Goal: Task Accomplishment & Management: Use online tool/utility

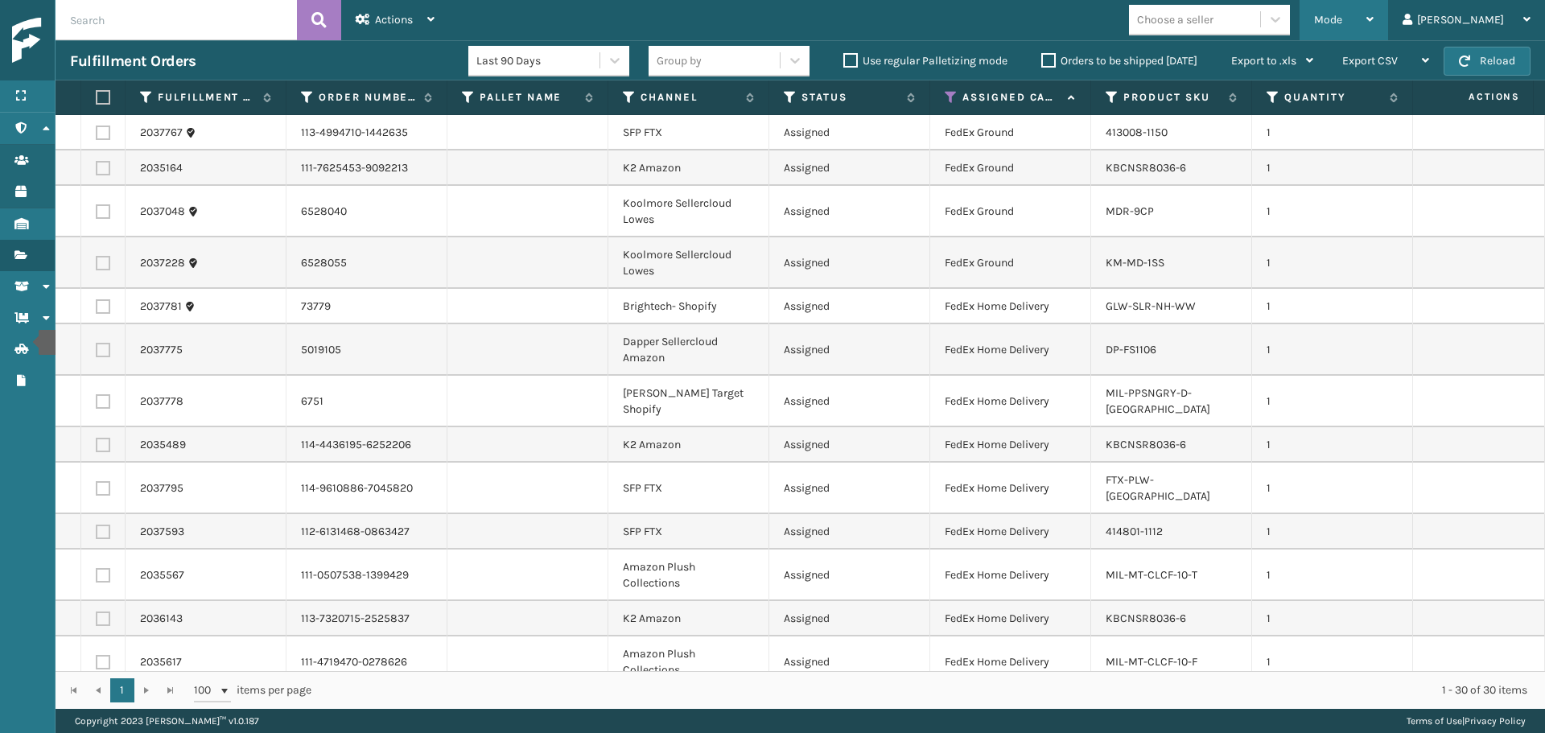
drag, startPoint x: 1393, startPoint y: 2, endPoint x: 1387, endPoint y: 22, distance: 20.1
click at [1373, 2] on div "Mode" at bounding box center [1344, 20] width 60 height 40
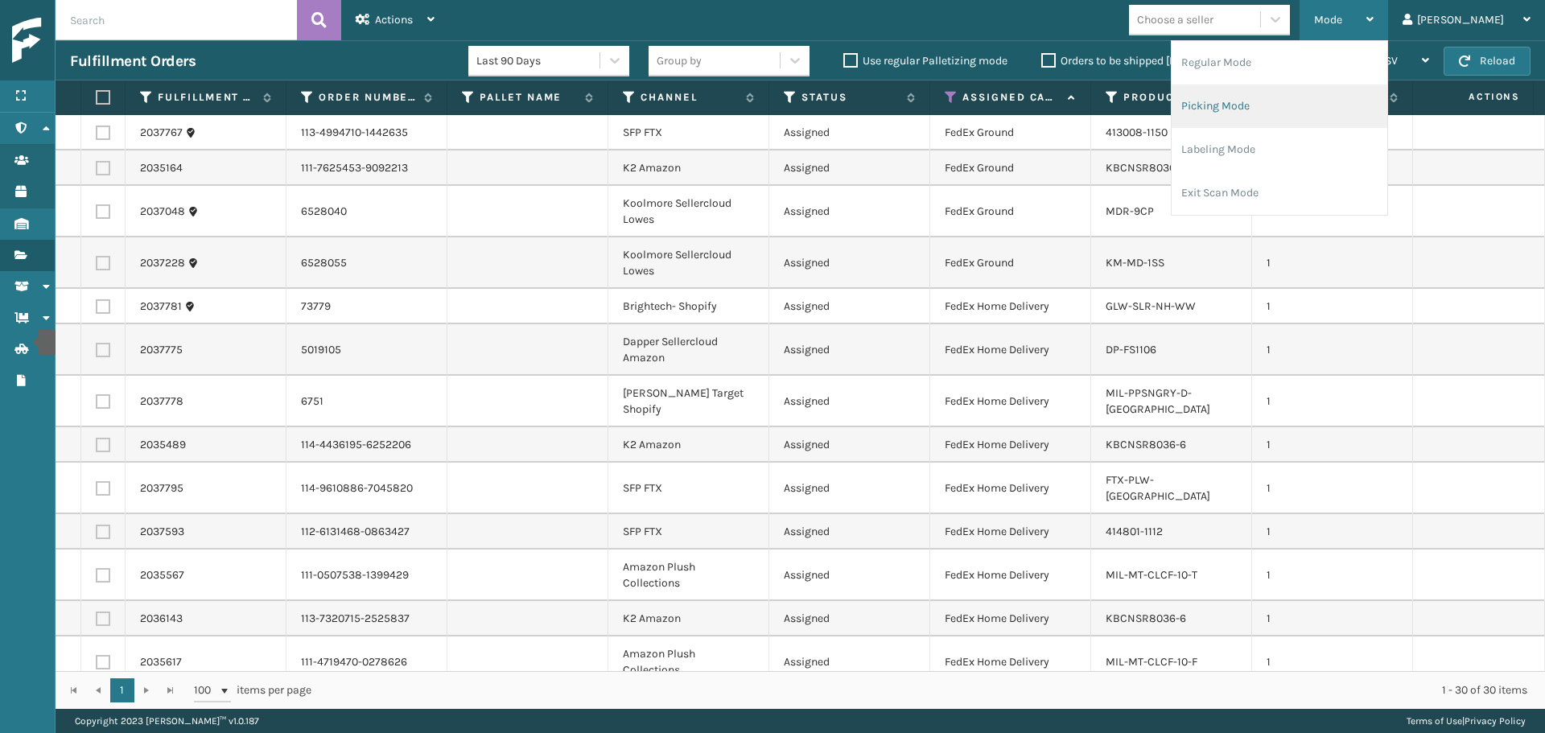
click at [1297, 110] on li "Picking Mode" at bounding box center [1279, 105] width 216 height 43
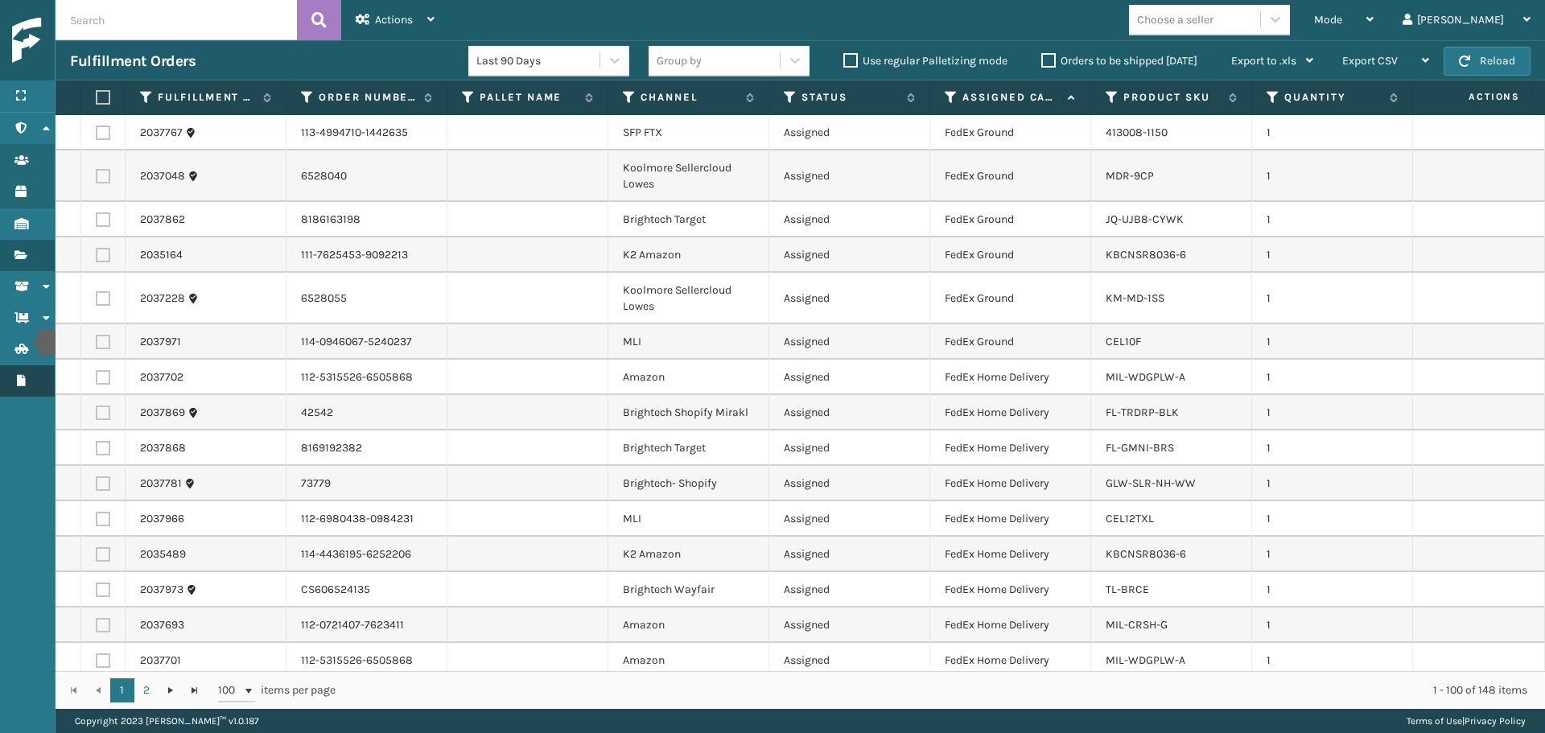
scroll to position [80, 0]
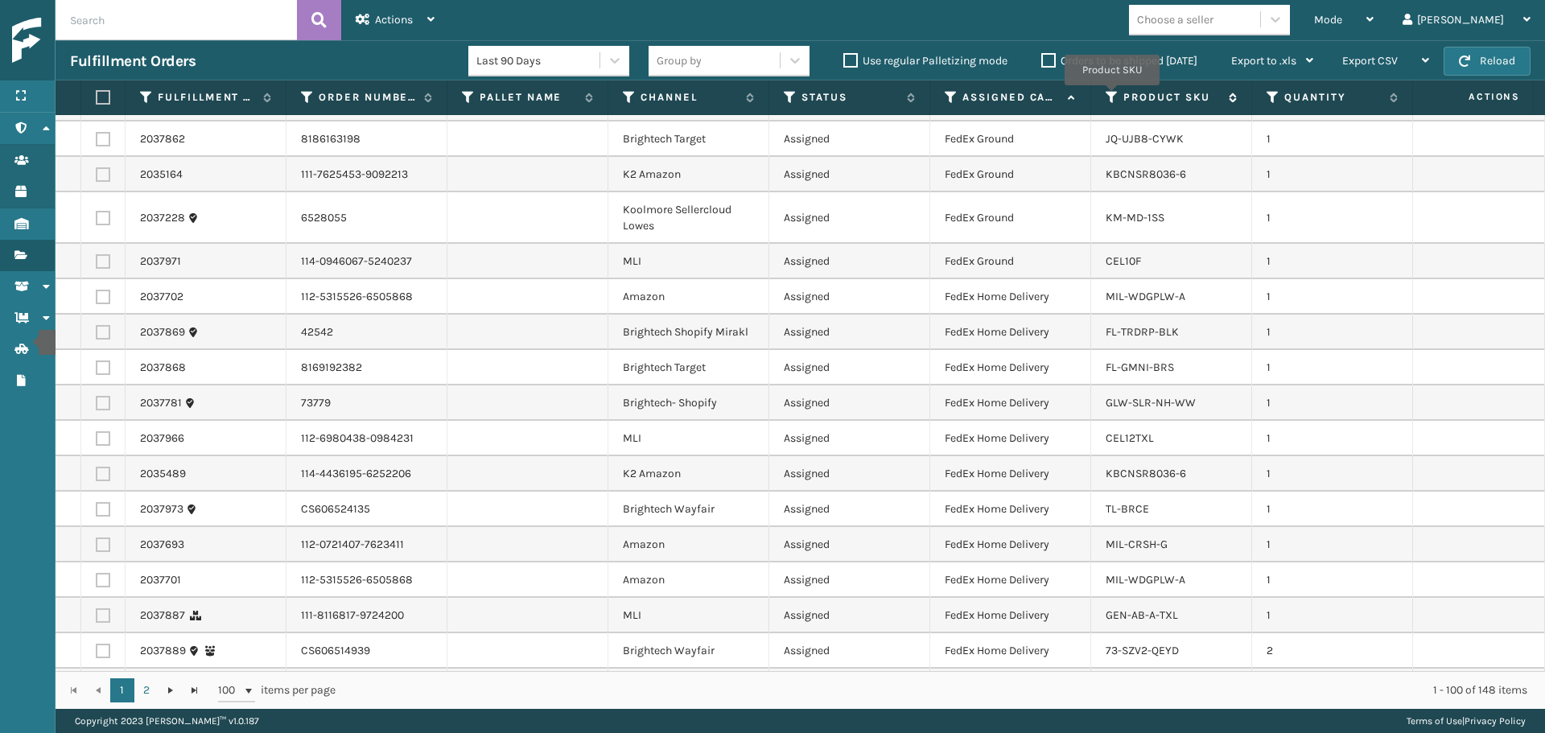
click at [1112, 97] on icon at bounding box center [1111, 97] width 13 height 14
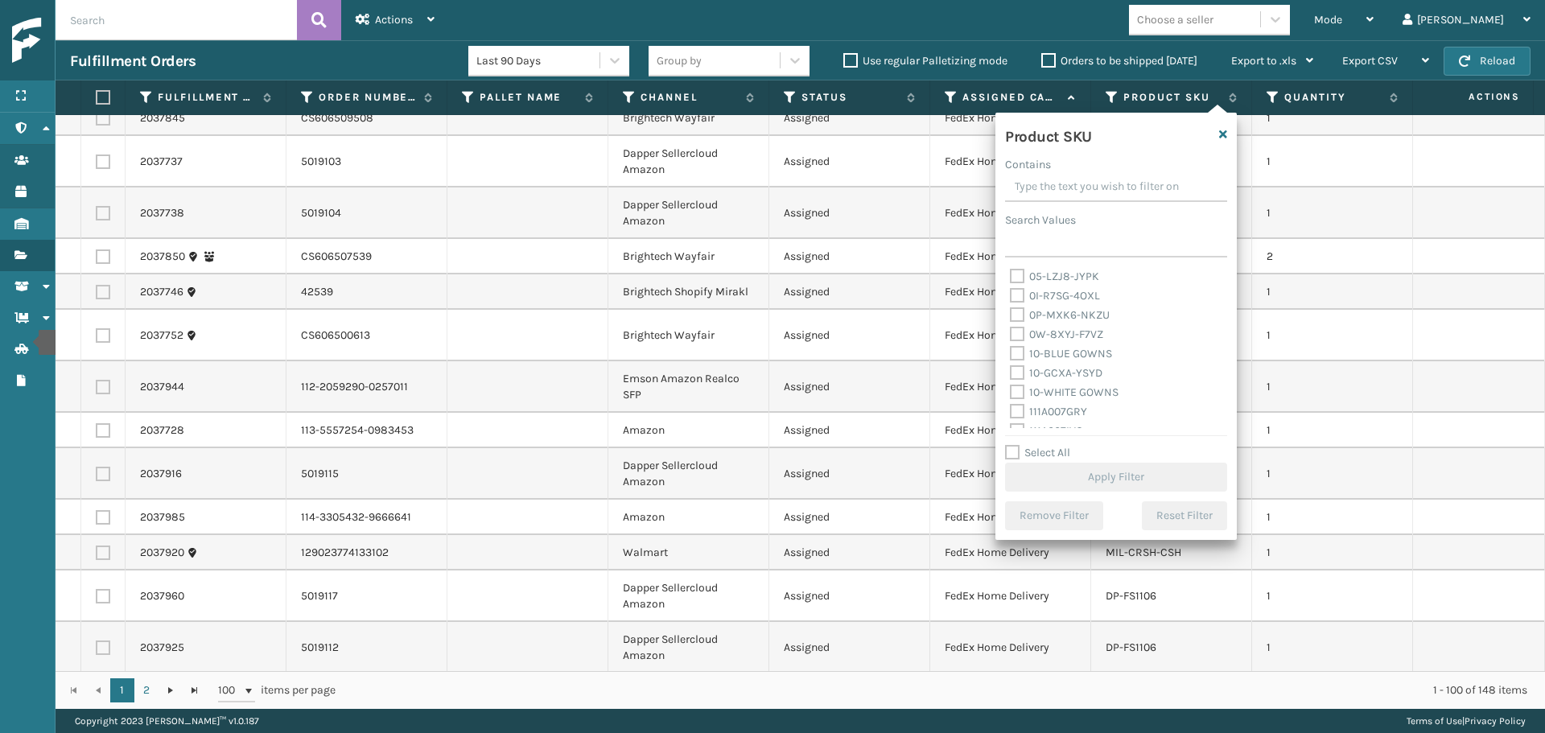
scroll to position [1448, 0]
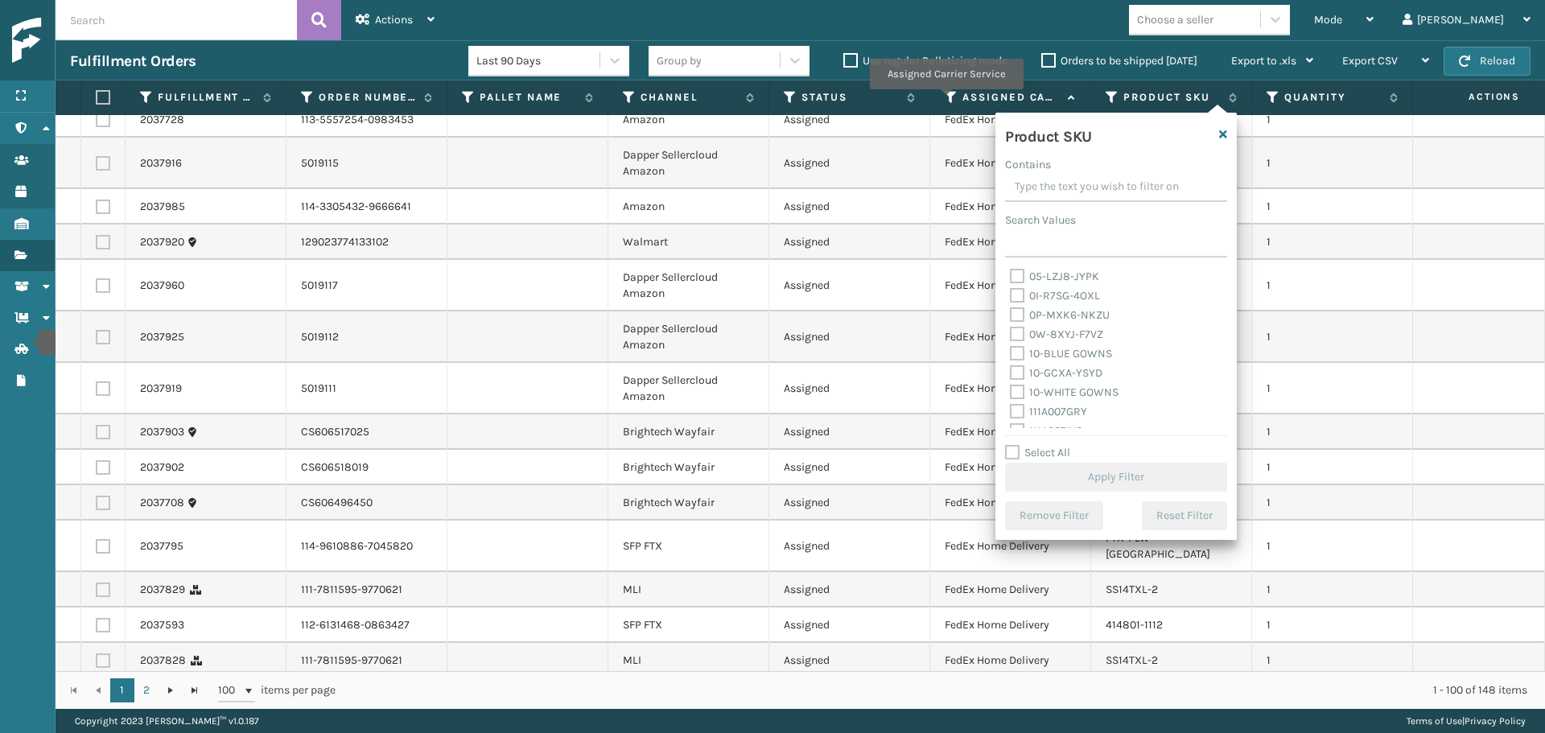
click at [945, 99] on icon at bounding box center [951, 97] width 13 height 14
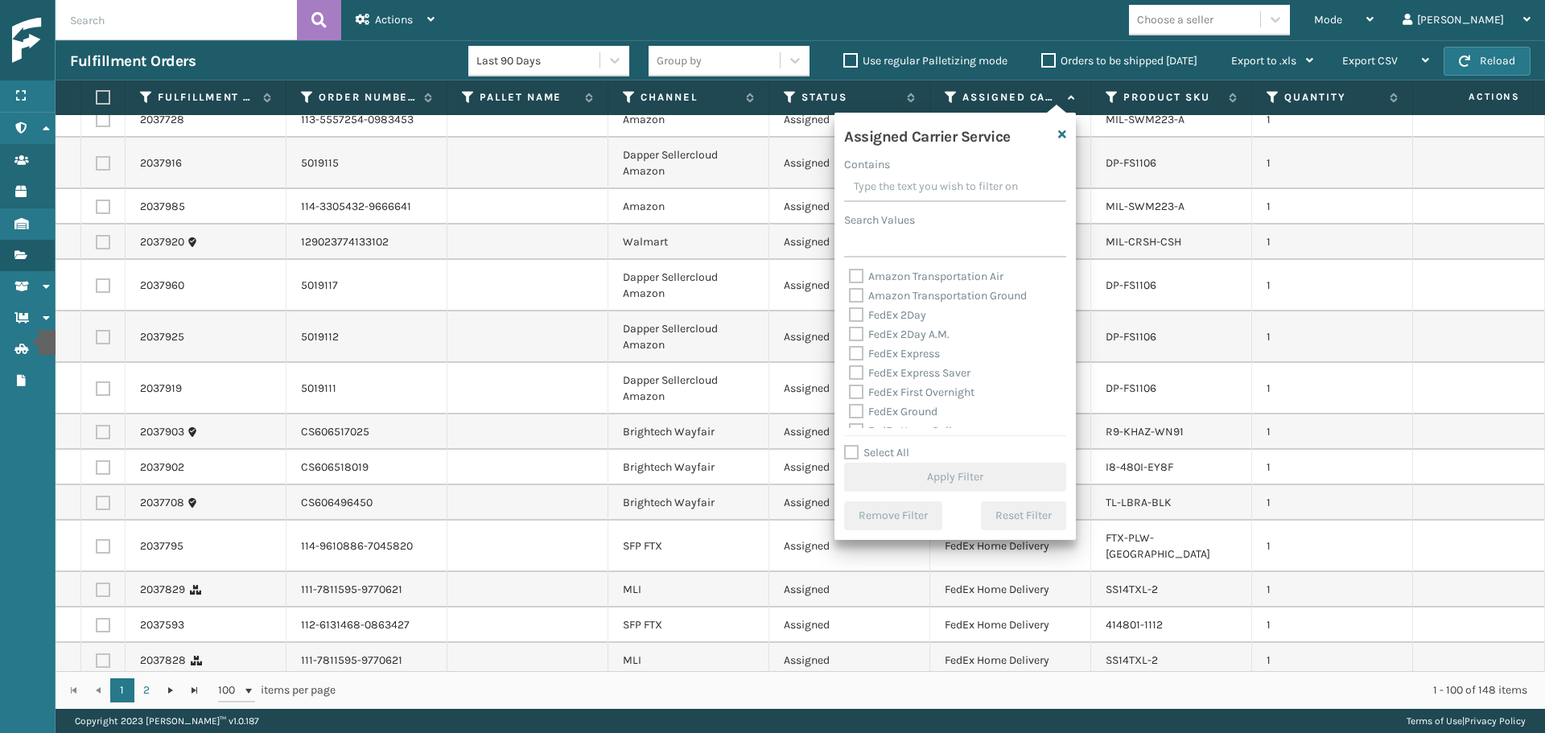
click at [893, 455] on label "Select All" at bounding box center [876, 453] width 65 height 14
click at [893, 445] on input "Select All" at bounding box center [964, 444] width 241 height 2
checkbox input "true"
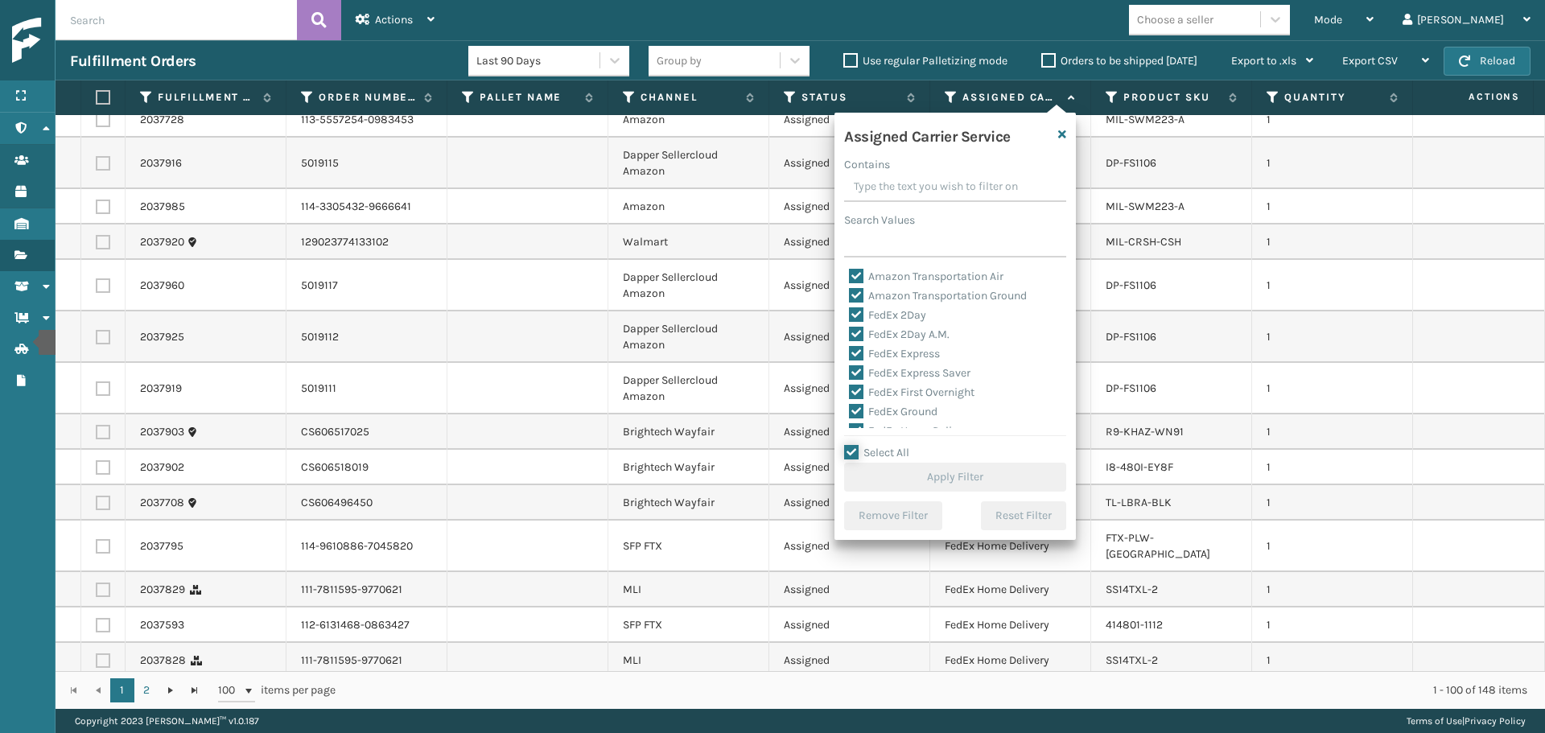
checkbox input "true"
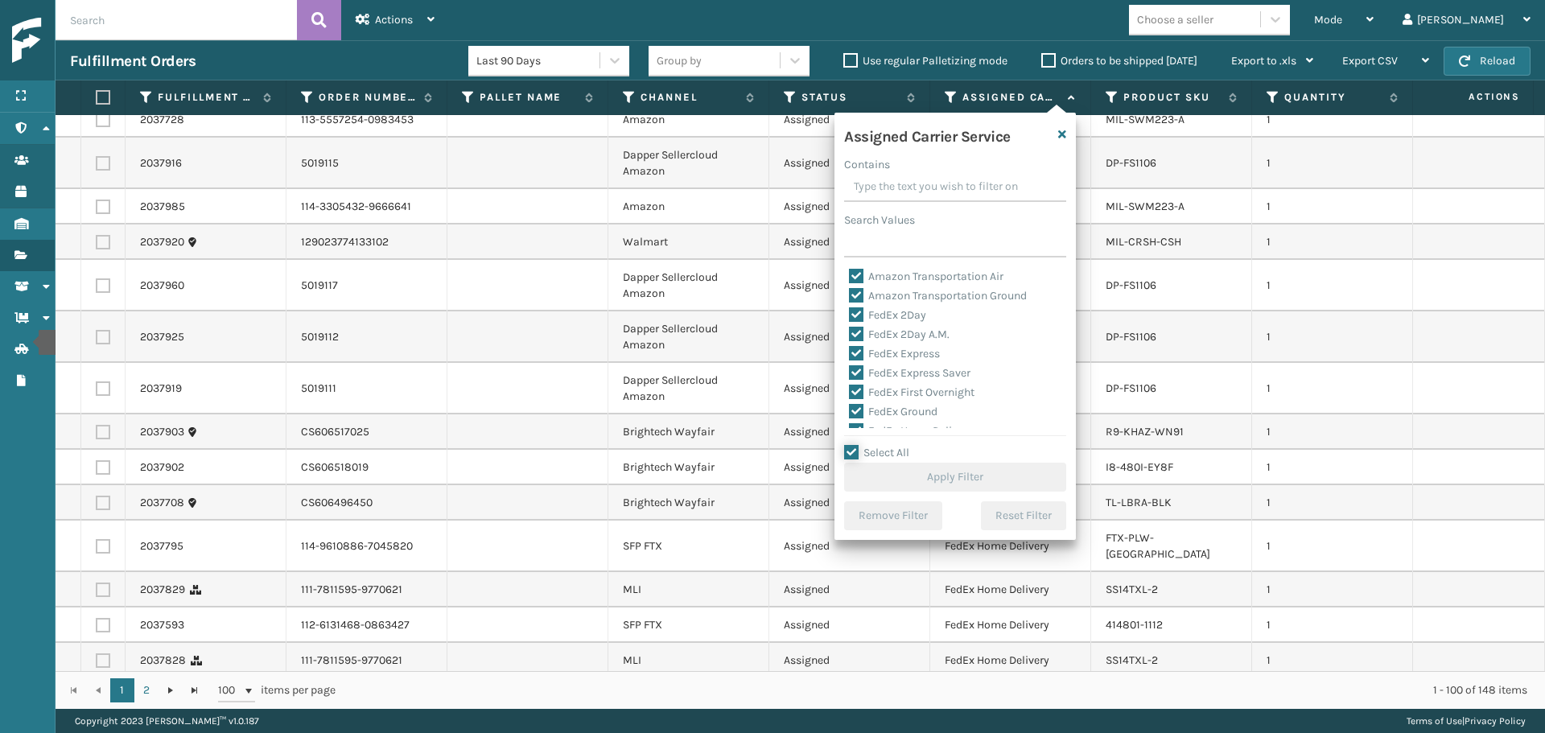
checkbox input "true"
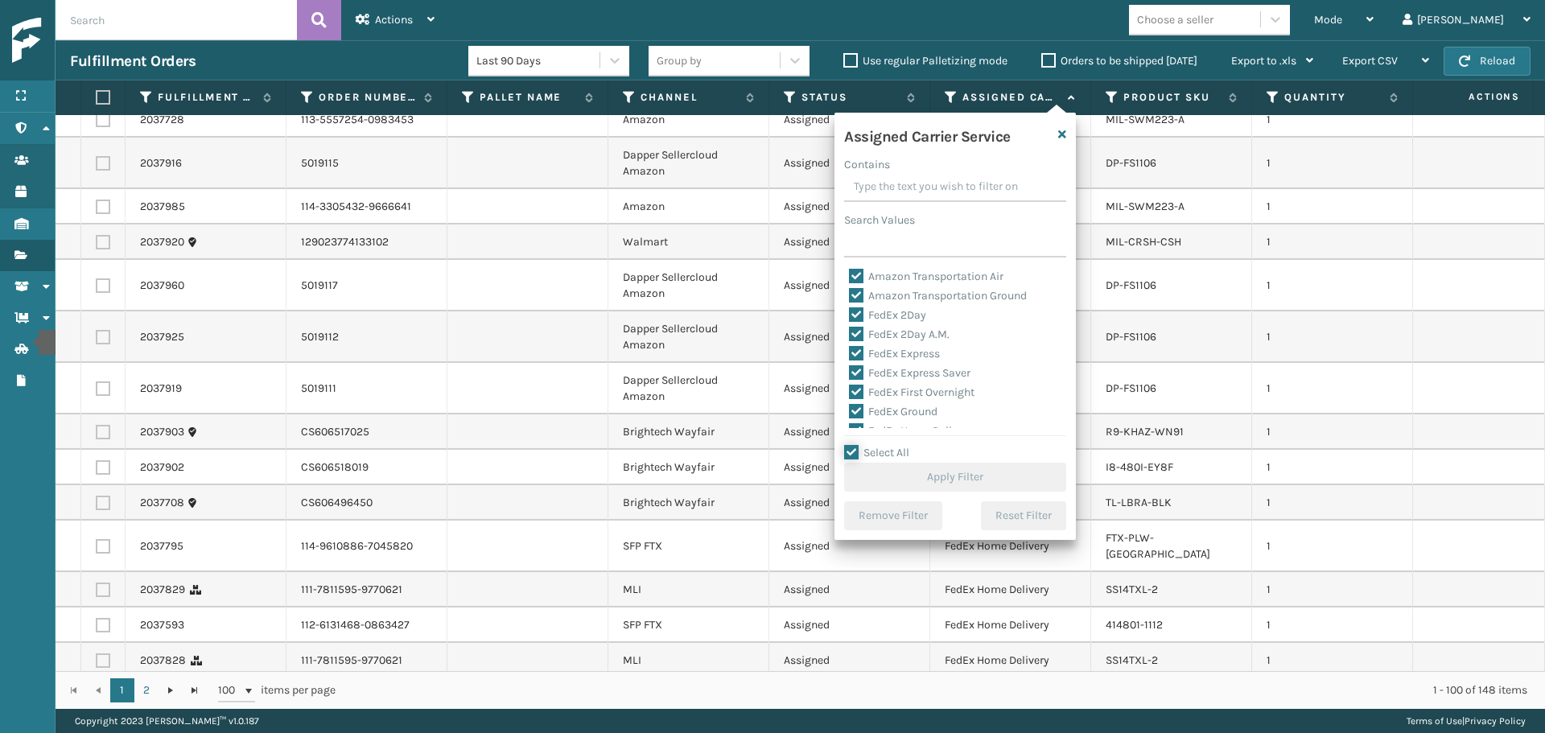
checkbox input "true"
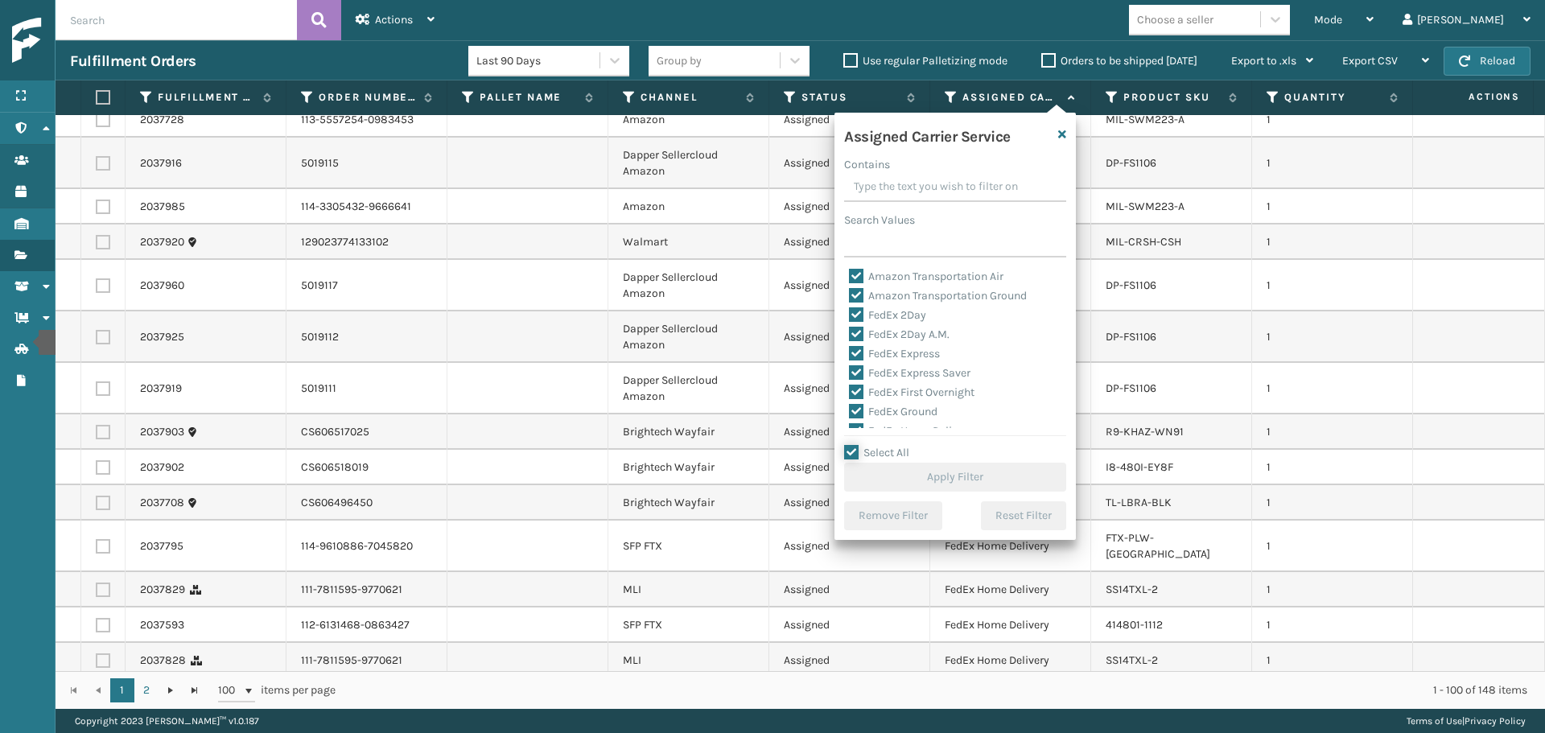
checkbox input "true"
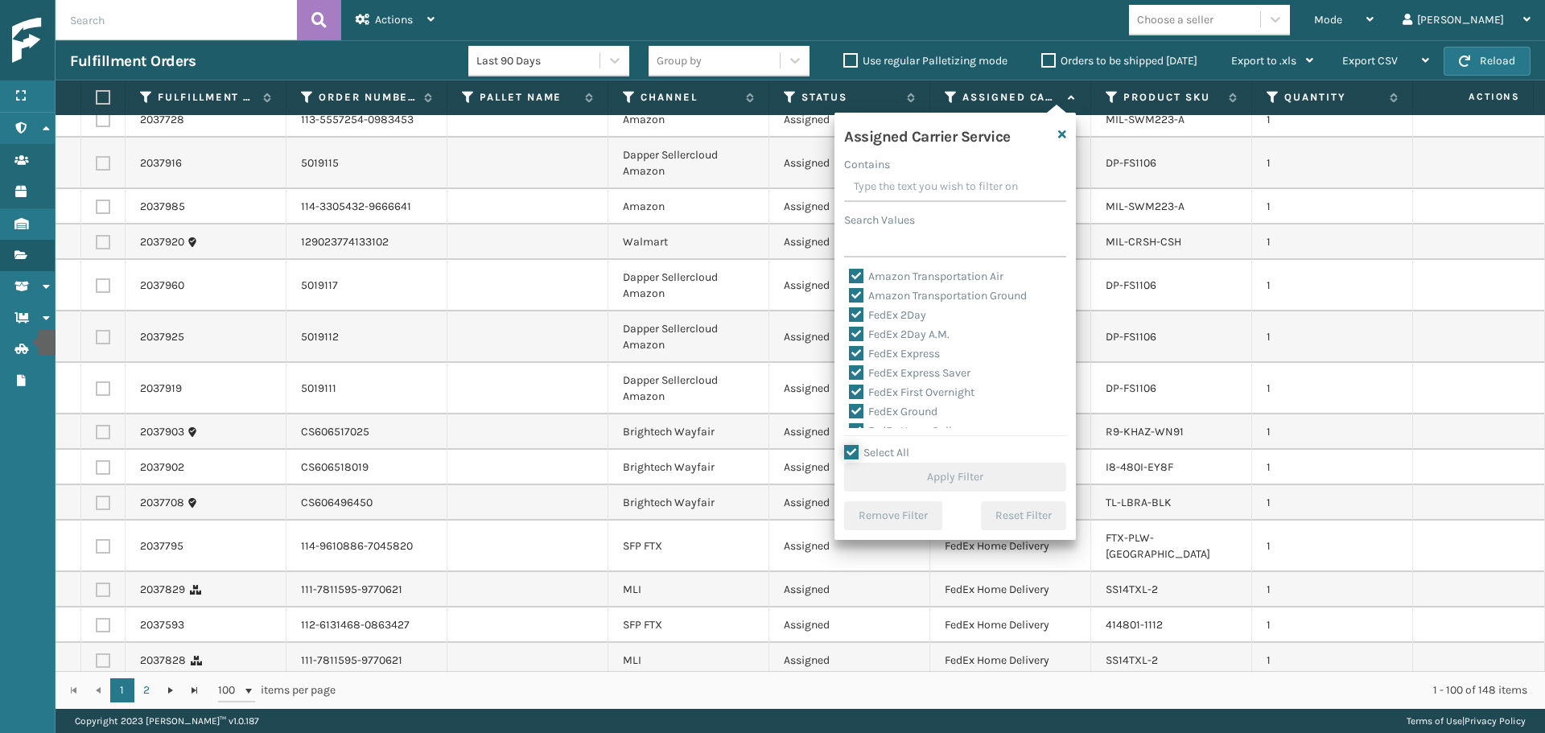
checkbox input "true"
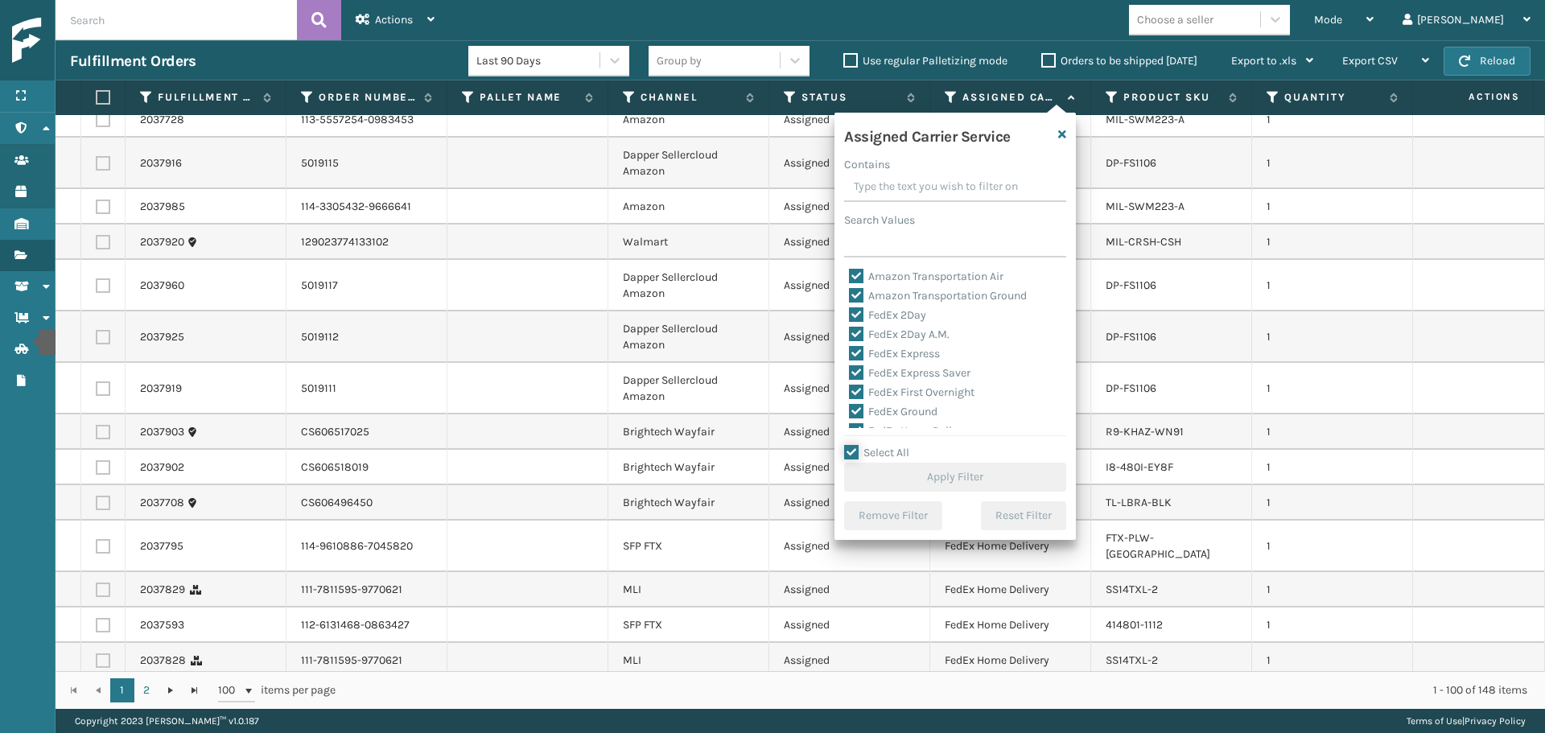
checkbox input "true"
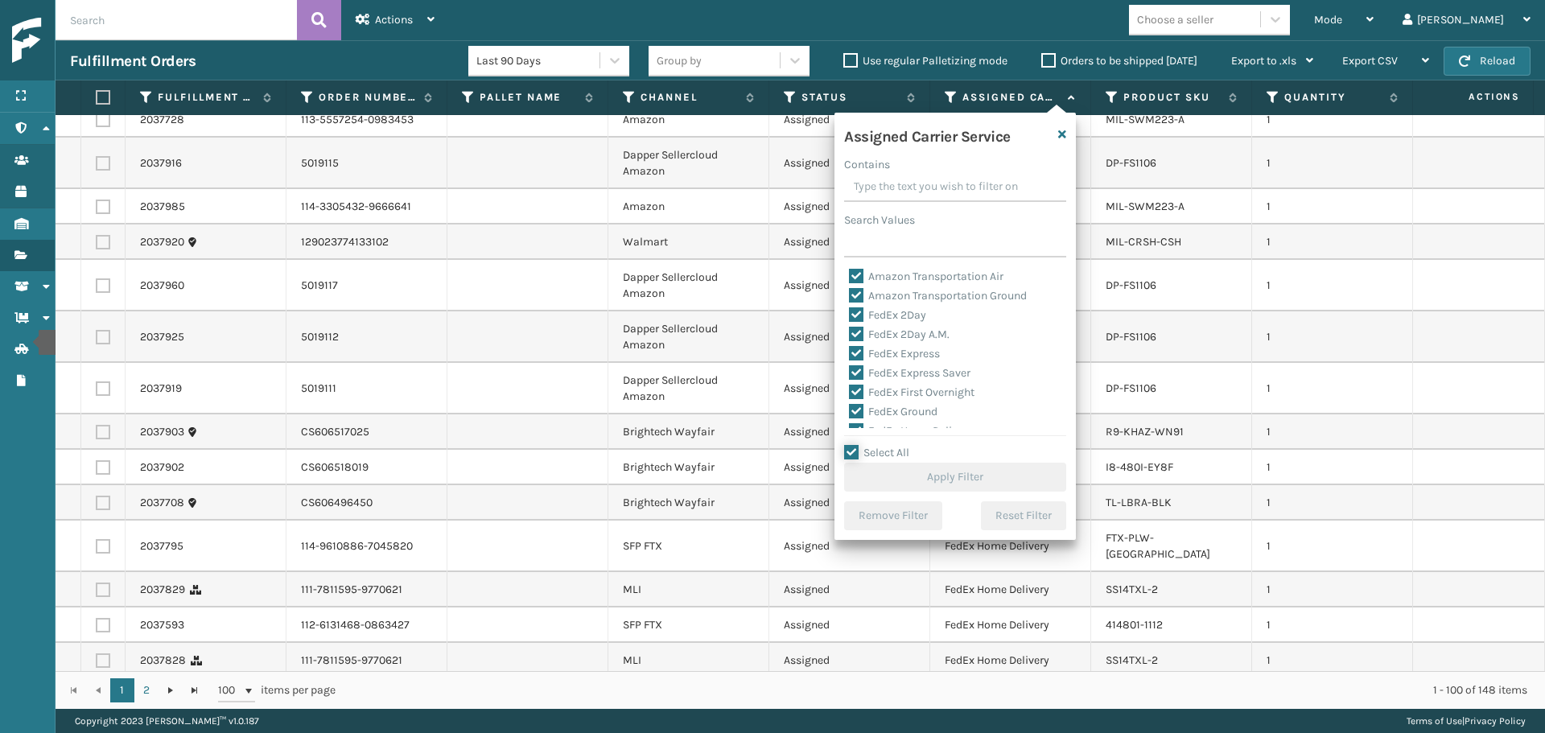
checkbox input "true"
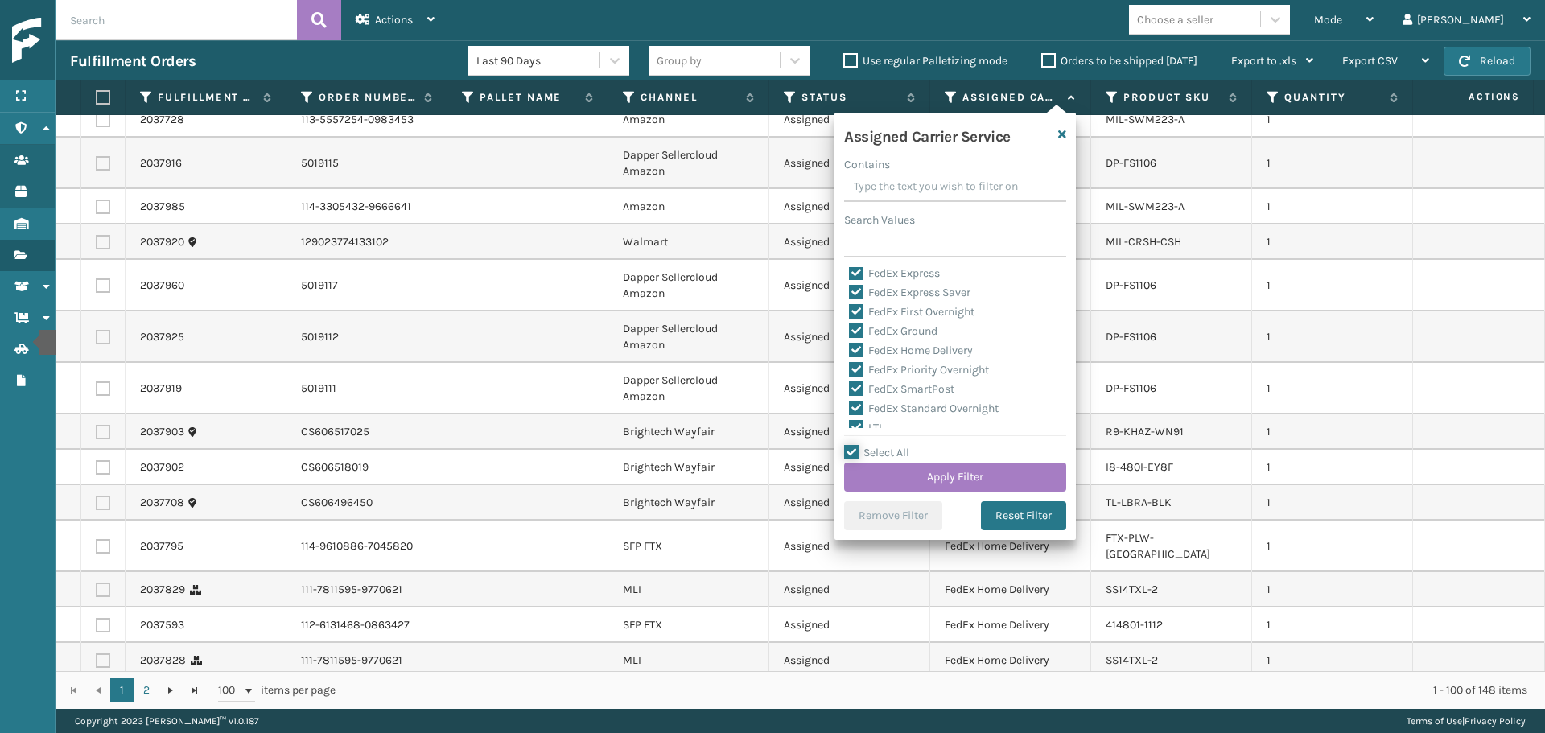
scroll to position [161, 0]
drag, startPoint x: 871, startPoint y: 344, endPoint x: 912, endPoint y: 389, distance: 60.9
click at [871, 345] on label "LTL" at bounding box center [866, 347] width 35 height 14
click at [850, 345] on input "LTL" at bounding box center [849, 343] width 1 height 10
checkbox input "false"
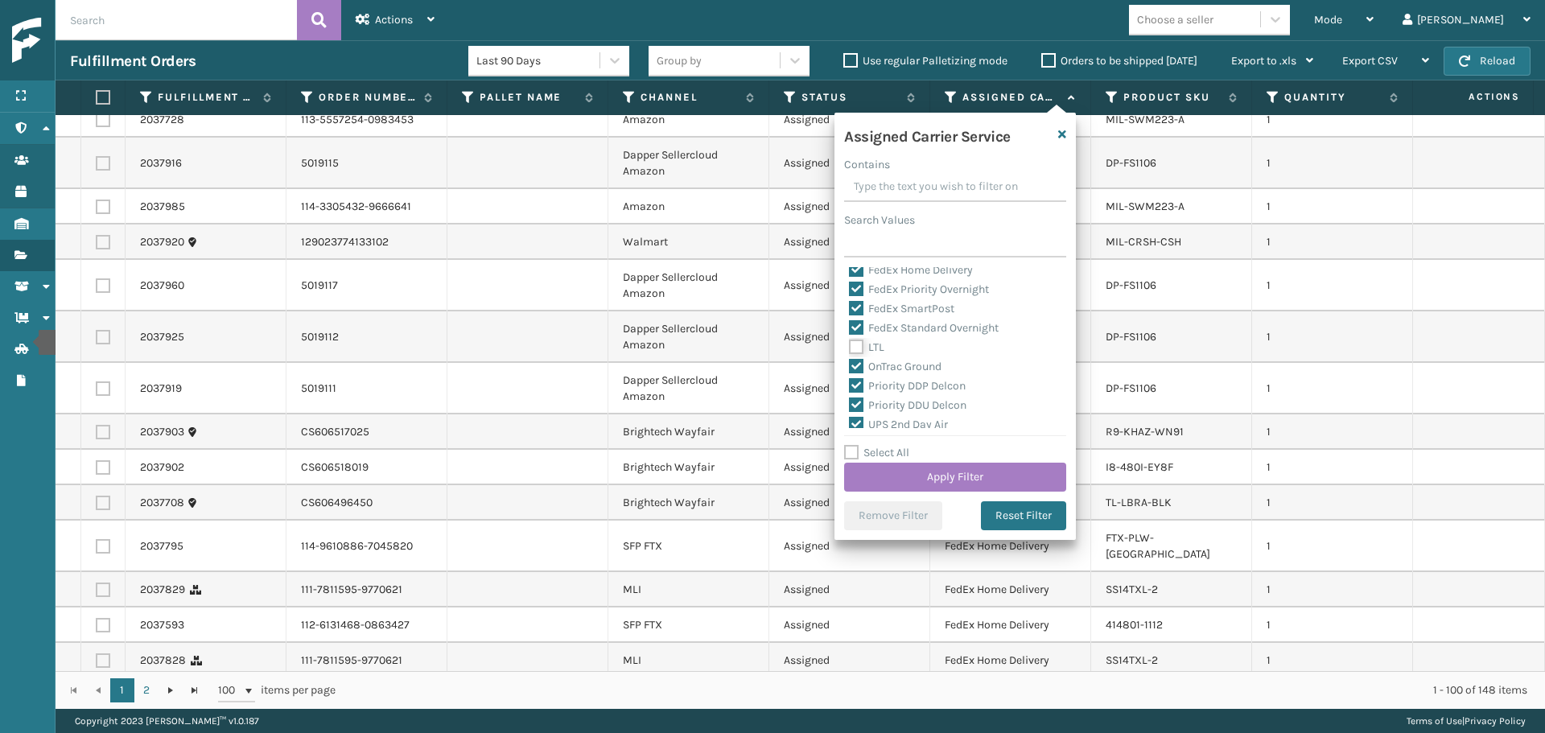
checkbox input "false"
click at [929, 480] on button "Apply Filter" at bounding box center [955, 477] width 222 height 29
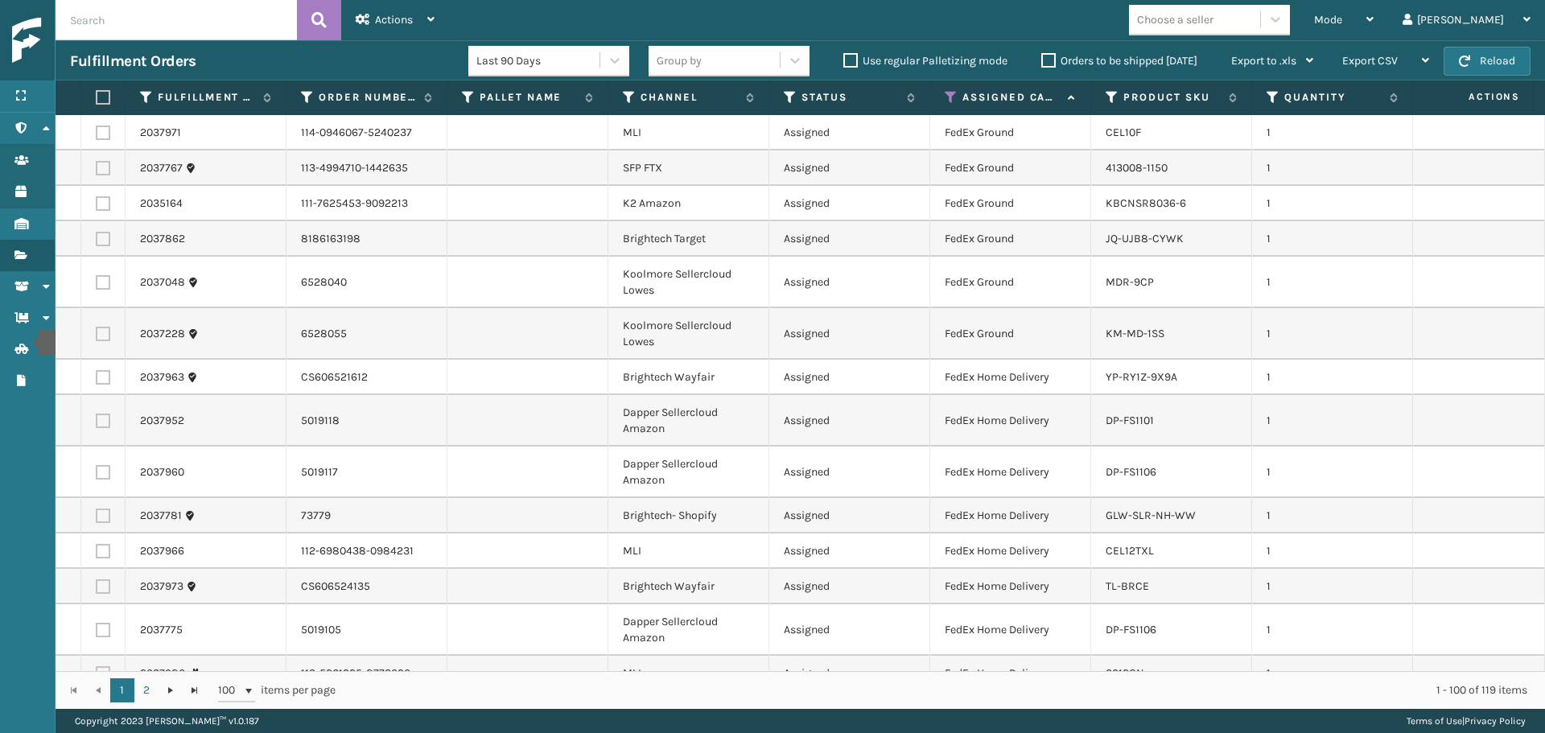
click at [1213, 19] on div "Choose a seller" at bounding box center [1175, 19] width 76 height 17
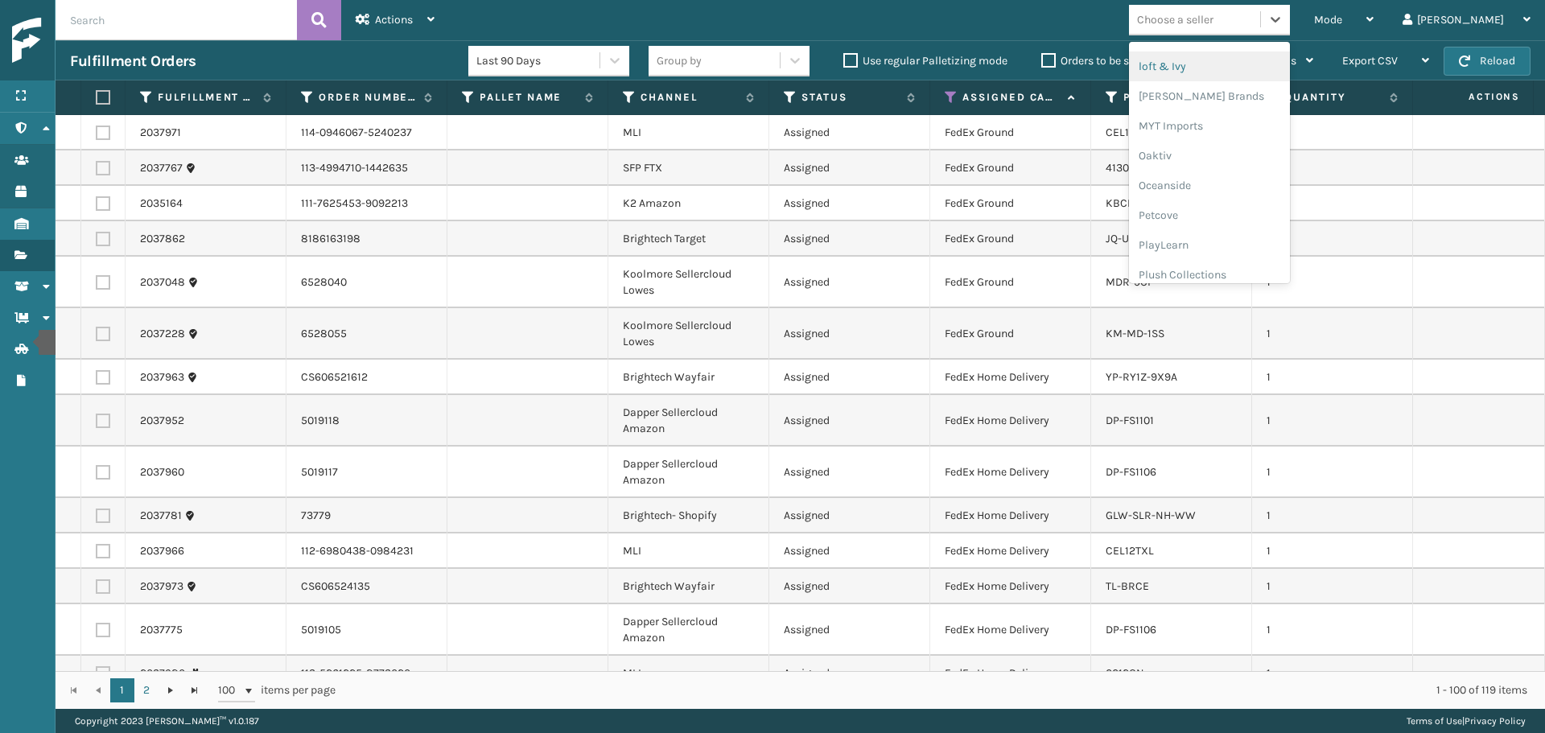
scroll to position [777, 0]
click at [1254, 247] on div "SleepGeekz" at bounding box center [1209, 235] width 161 height 30
